Goal: Information Seeking & Learning: Learn about a topic

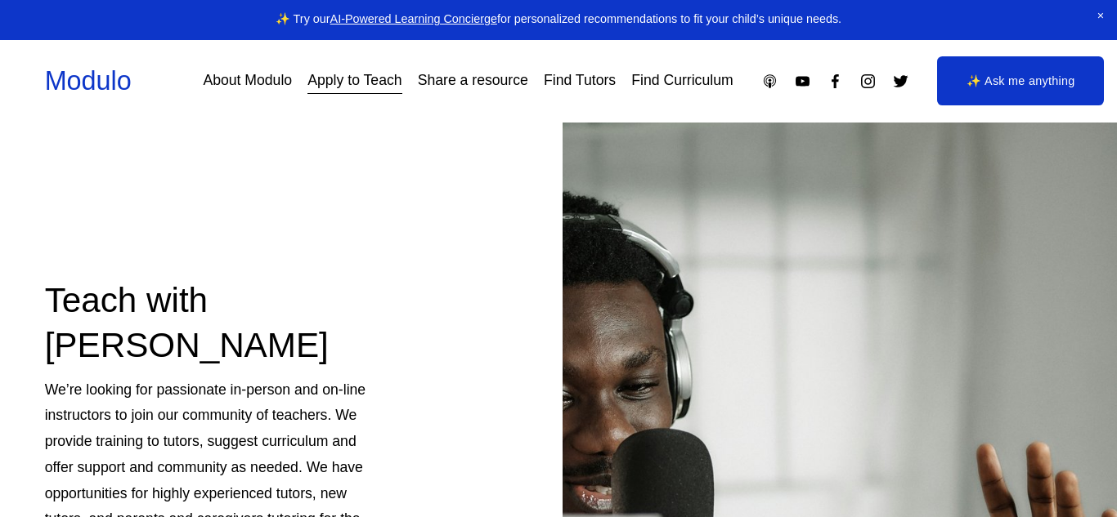
click at [289, 83] on nav "About Modulo Apply to Teach Share a resource Find Tutors Find Curriculum" at bounding box center [468, 81] width 530 height 29
click at [247, 79] on link "About Modulo" at bounding box center [247, 81] width 89 height 29
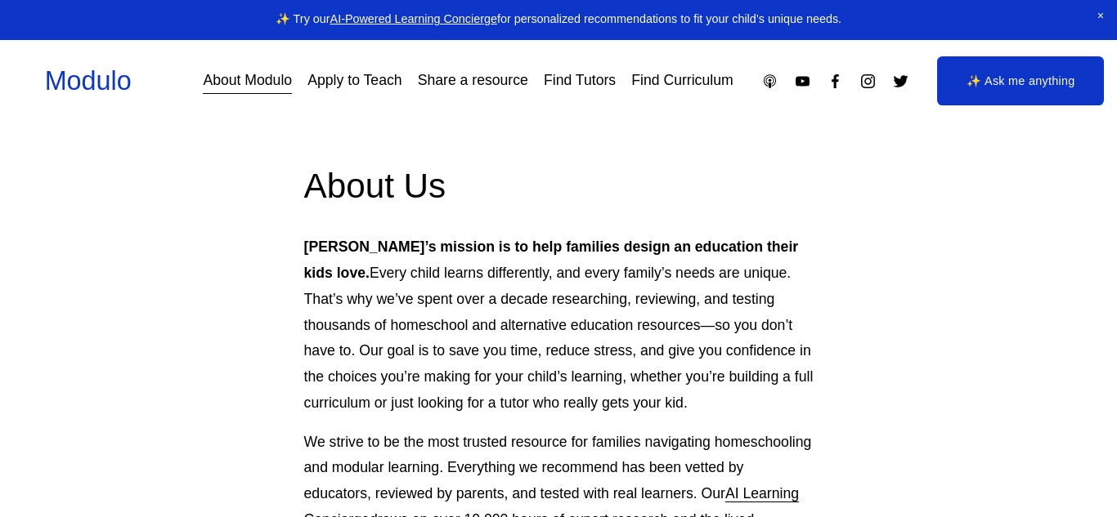
scroll to position [65, 0]
